Goal: Feedback & Contribution: Leave review/rating

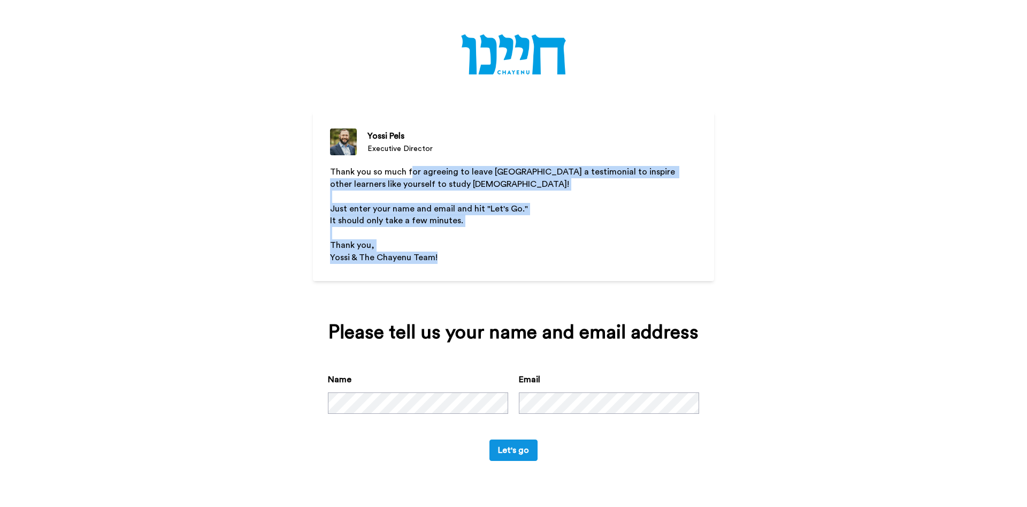
drag, startPoint x: 409, startPoint y: 172, endPoint x: 448, endPoint y: 250, distance: 86.8
click at [436, 255] on div "Thank you so much for agreeing to leave [GEOGRAPHIC_DATA] a testimonial to insp…" at bounding box center [513, 233] width 367 height 135
click at [613, 209] on p "Just enter your name and email and hit "Let's Go."" at bounding box center [513, 209] width 367 height 12
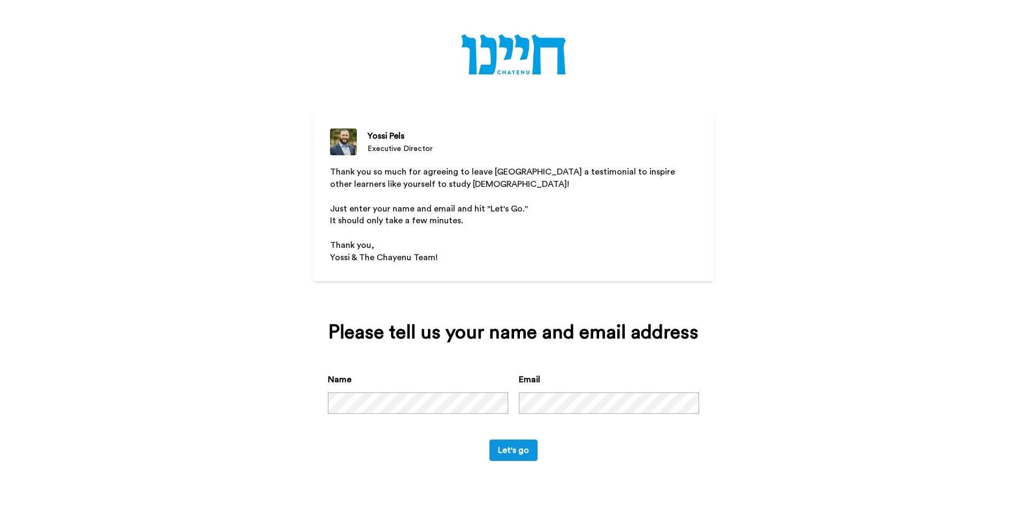
click at [504, 461] on button "Let's go" at bounding box center [513, 449] width 48 height 21
click at [557, 53] on img at bounding box center [513, 55] width 104 height 43
click at [528, 53] on img at bounding box center [513, 55] width 104 height 43
click at [791, 369] on div "[PERSON_NAME] Executive Director Thank you so much for agreeing to leave [GEOGR…" at bounding box center [513, 253] width 1027 height 507
drag, startPoint x: 434, startPoint y: 249, endPoint x: 483, endPoint y: 223, distance: 55.0
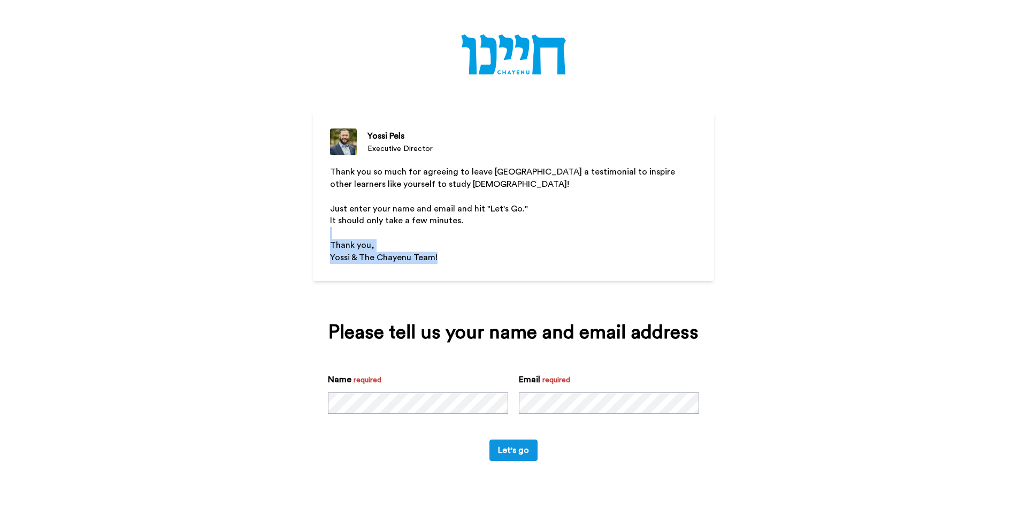
click at [475, 220] on div "Thank you so much for agreeing to leave [GEOGRAPHIC_DATA] a testimonial to insp…" at bounding box center [513, 233] width 367 height 135
click at [624, 262] on p "Yossi & The Chayenu Team!" at bounding box center [513, 257] width 367 height 12
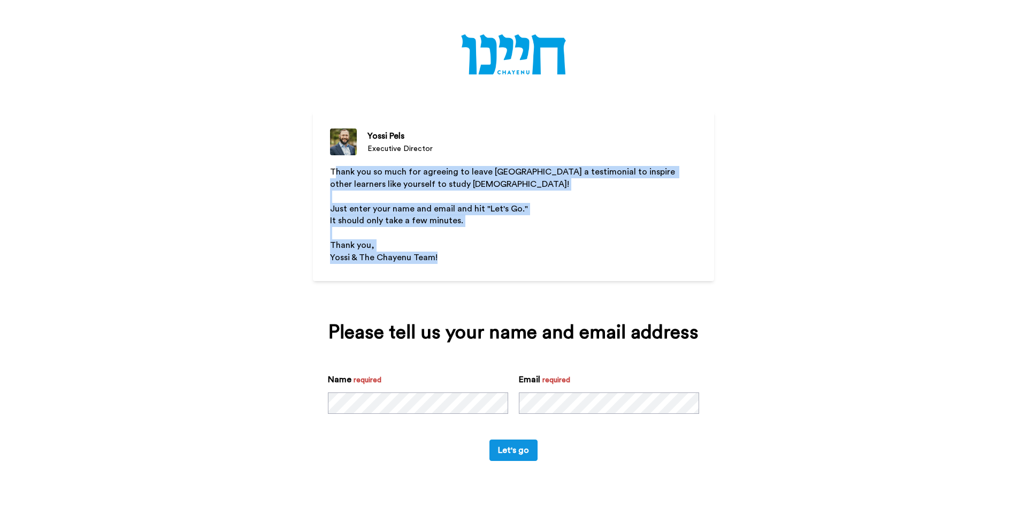
drag, startPoint x: 443, startPoint y: 260, endPoint x: 333, endPoint y: 170, distance: 142.1
click at [333, 170] on div "Thank you so much for agreeing to leave [GEOGRAPHIC_DATA] a testimonial to insp…" at bounding box center [513, 233] width 367 height 135
